Goal: Transaction & Acquisition: Purchase product/service

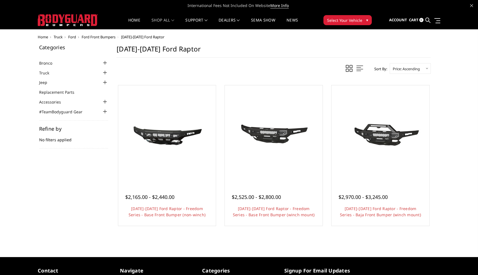
click at [291, 161] on div at bounding box center [273, 134] width 95 height 95
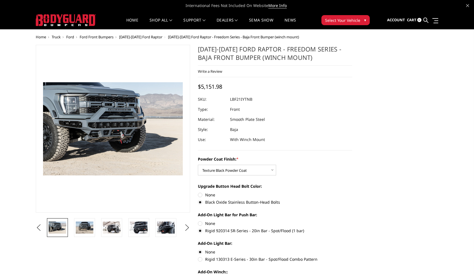
select select "2766"
